Goal: Navigation & Orientation: Find specific page/section

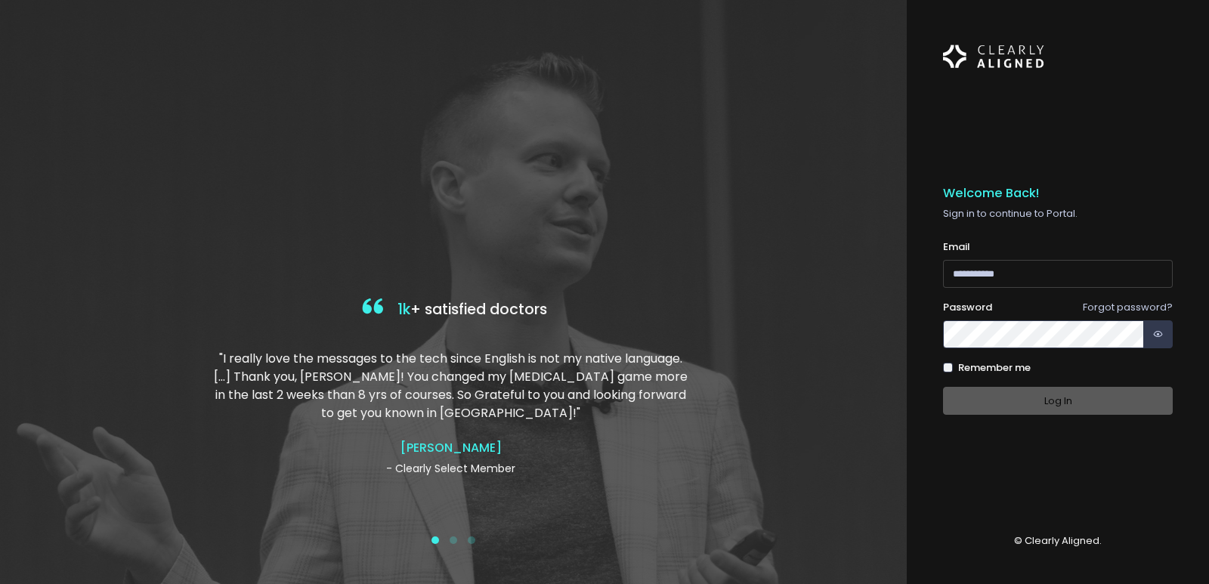
click at [1020, 276] on input "email" at bounding box center [1058, 274] width 230 height 28
type input "**********"
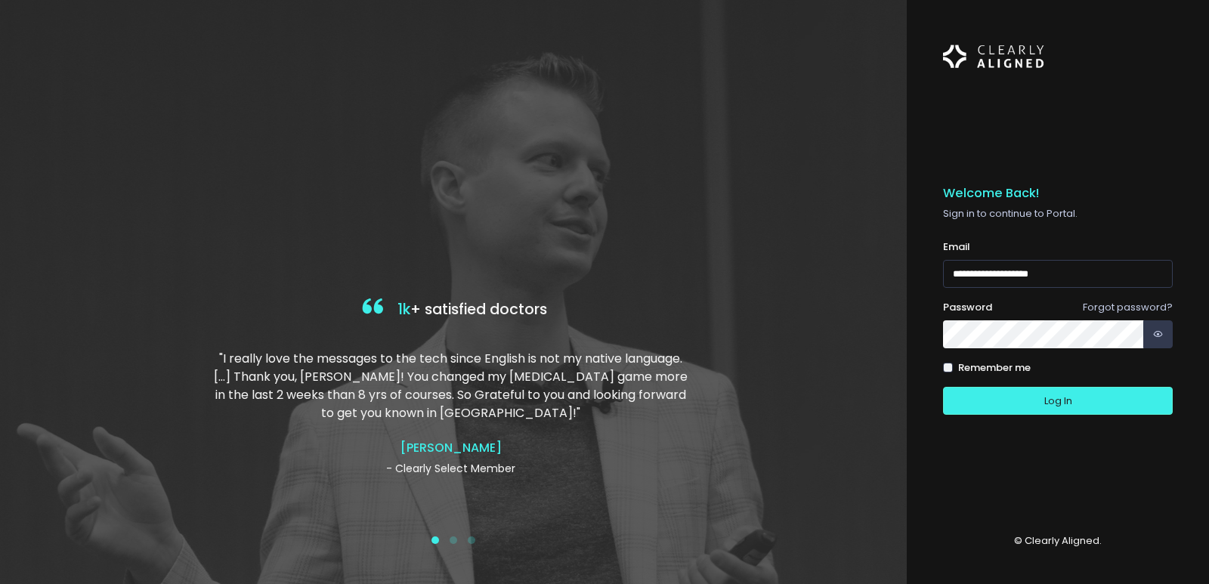
click at [943, 387] on button "Log In" at bounding box center [1058, 401] width 230 height 28
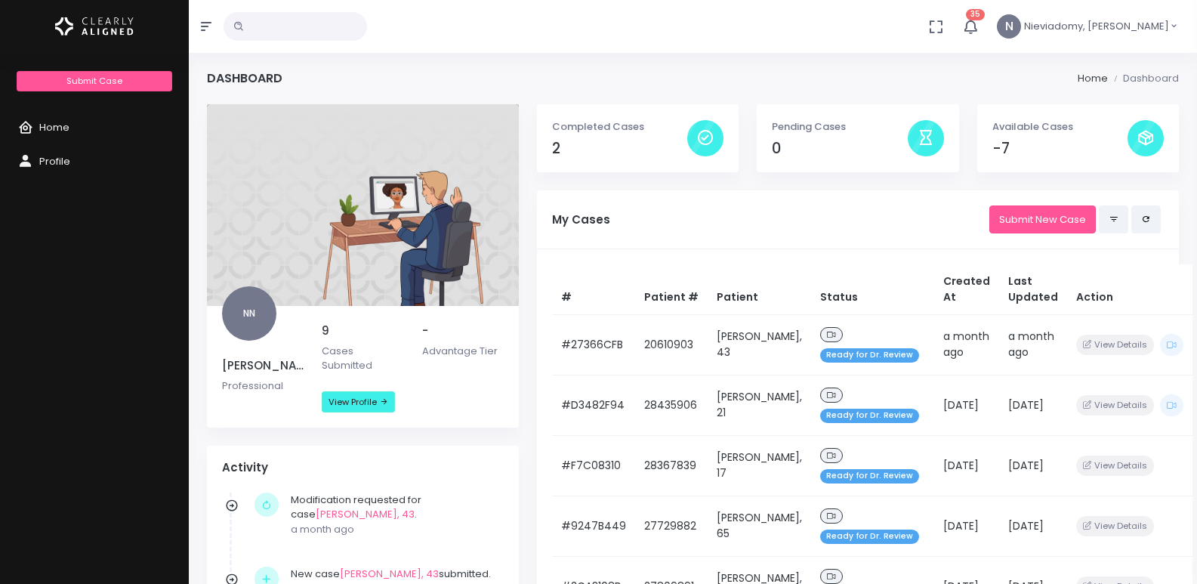
click at [1034, 131] on p "Available Cases" at bounding box center [1060, 126] width 135 height 15
click at [1158, 145] on div at bounding box center [1146, 138] width 36 height 36
click at [1155, 143] on div at bounding box center [1146, 138] width 36 height 36
click at [663, 136] on div "Completed Cases 2" at bounding box center [619, 138] width 135 height 39
click at [863, 138] on div "Pending Cases 0" at bounding box center [839, 138] width 135 height 39
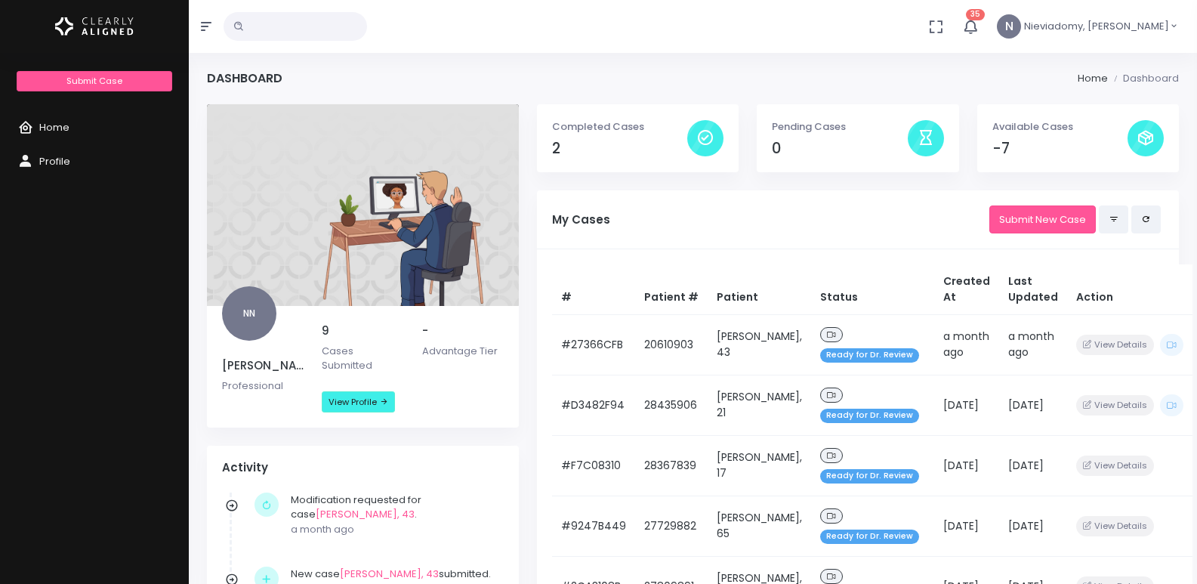
click at [1023, 127] on p "Available Cases" at bounding box center [1060, 126] width 135 height 15
click at [105, 123] on link "Home" at bounding box center [94, 128] width 189 height 34
click at [79, 158] on link "Profile" at bounding box center [94, 162] width 189 height 34
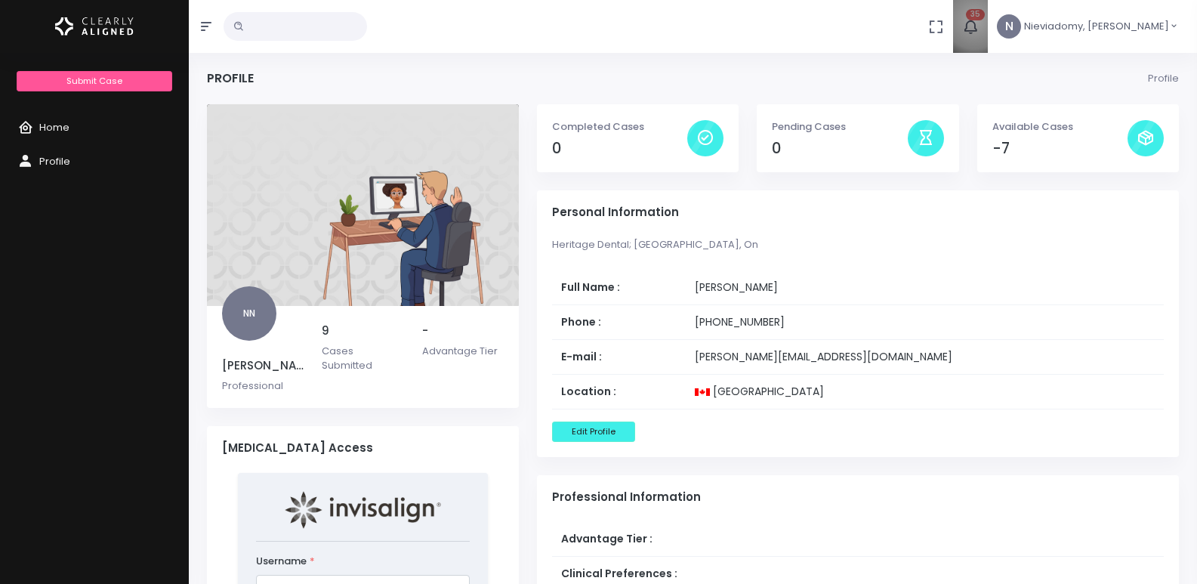
click at [985, 19] on span "35" at bounding box center [975, 14] width 19 height 11
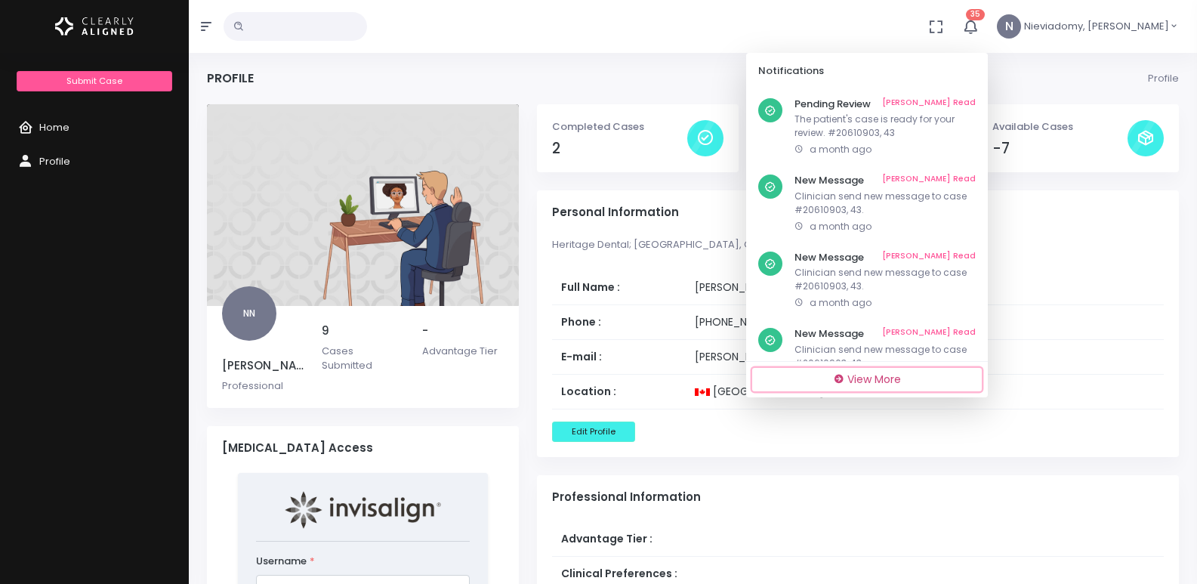
click at [901, 381] on span "View More" at bounding box center [874, 379] width 54 height 15
